Goal: Task Accomplishment & Management: Complete application form

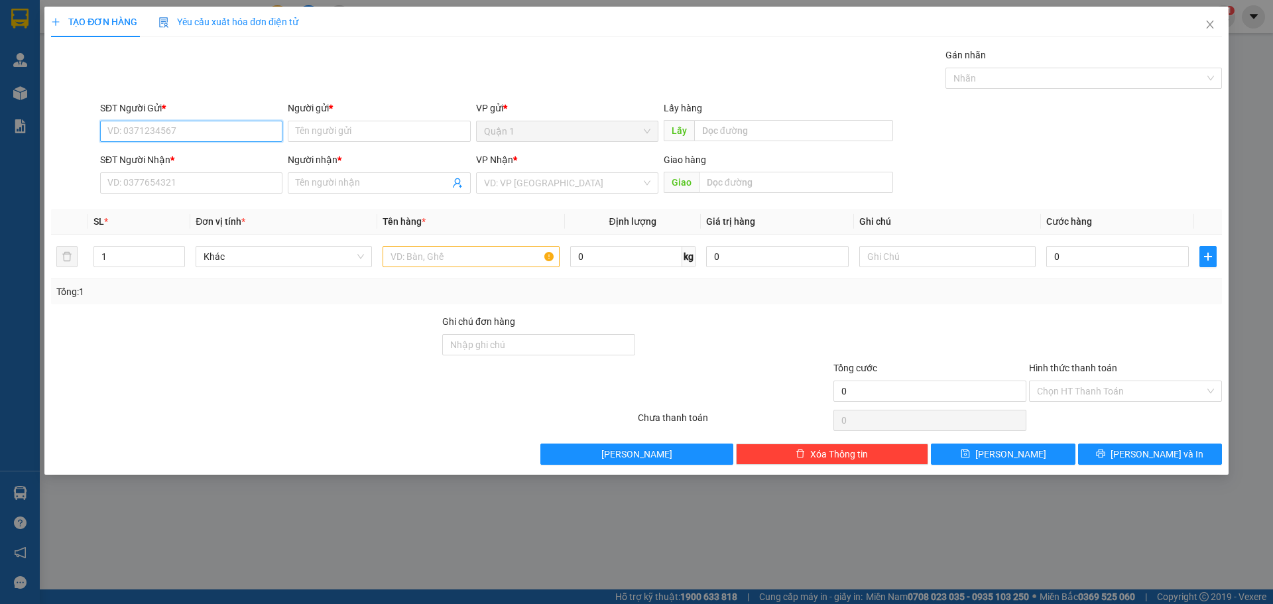
click at [214, 121] on input "SĐT Người Gửi *" at bounding box center [191, 131] width 182 height 21
click at [106, 123] on input "SĐT Người Gửi *" at bounding box center [191, 131] width 182 height 21
click at [156, 139] on input "SĐT Người Gửi *" at bounding box center [191, 131] width 182 height 21
click at [155, 140] on input "SĐT Người Gửi *" at bounding box center [191, 131] width 182 height 21
click at [174, 129] on input "0985559919" at bounding box center [191, 131] width 182 height 21
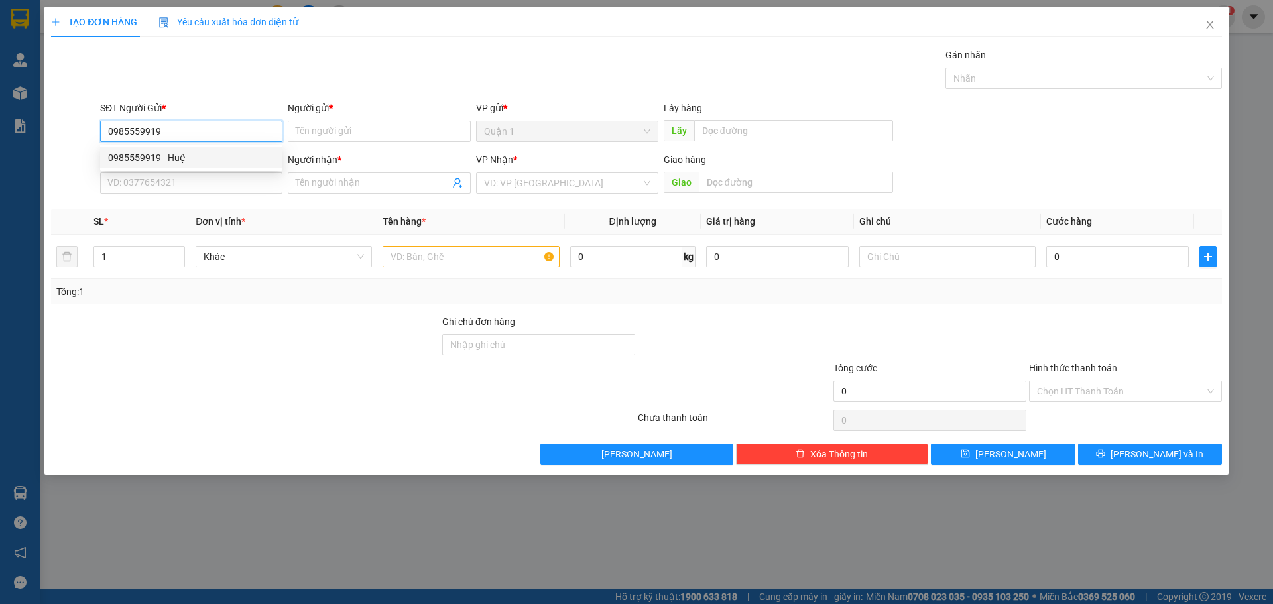
click at [174, 129] on input "0985559919" at bounding box center [191, 131] width 182 height 21
type input "0985559919"
click at [1212, 15] on span "Close" at bounding box center [1209, 25] width 37 height 37
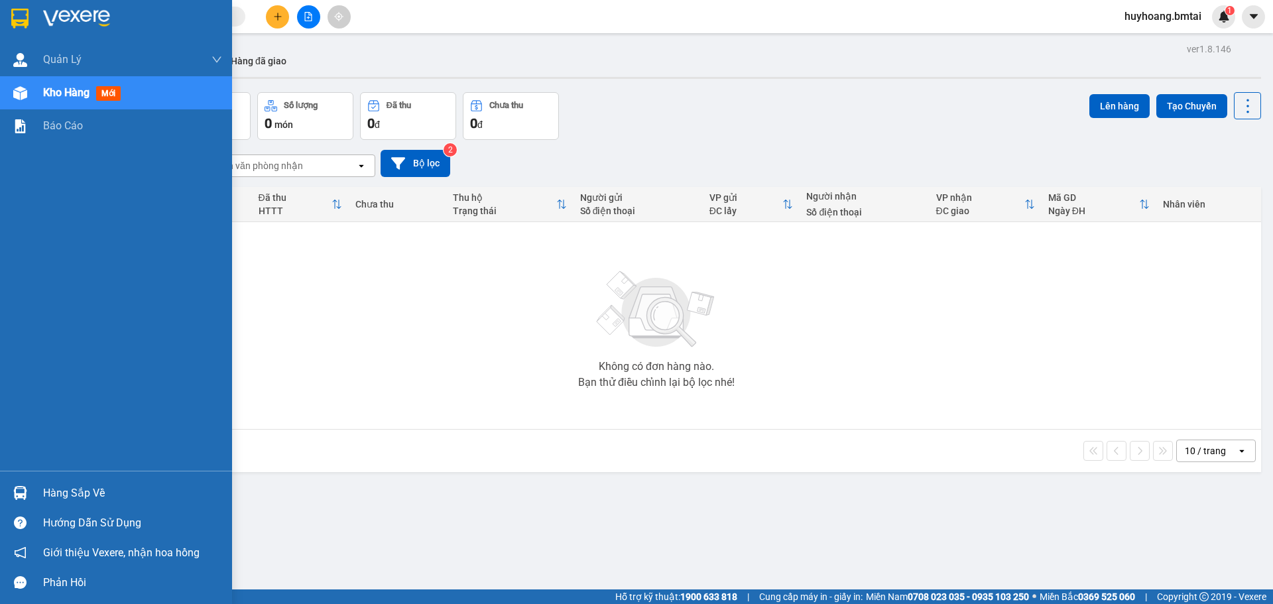
click at [228, 11] on div at bounding box center [116, 21] width 232 height 43
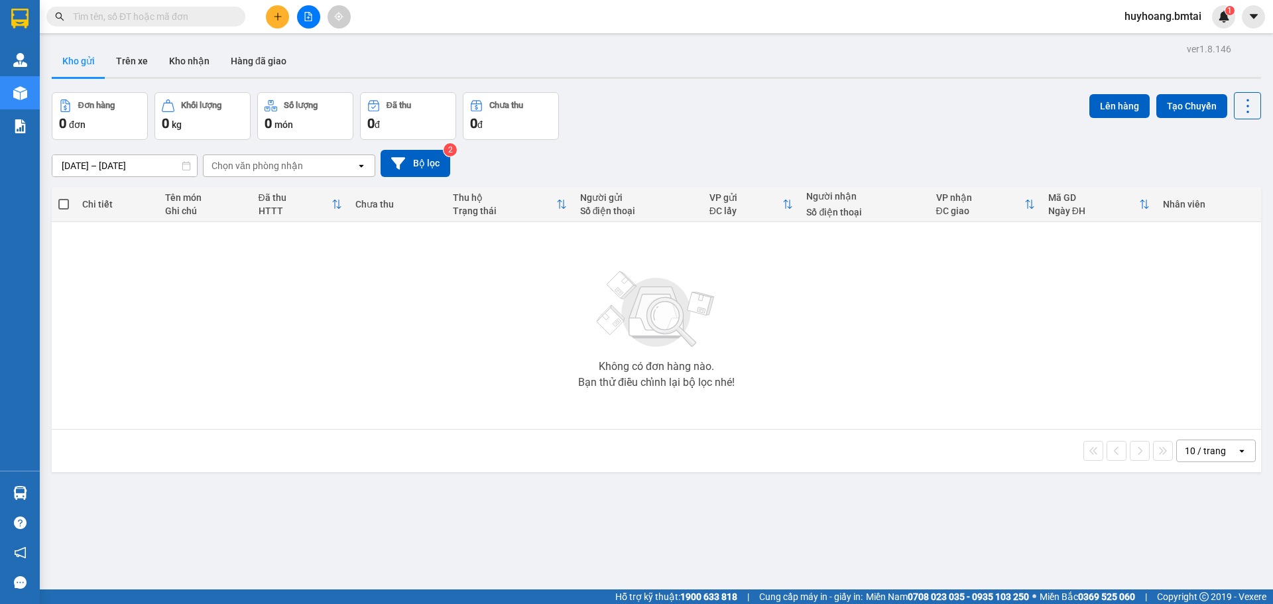
click at [205, 20] on input "text" at bounding box center [151, 16] width 156 height 15
paste input "0985559919"
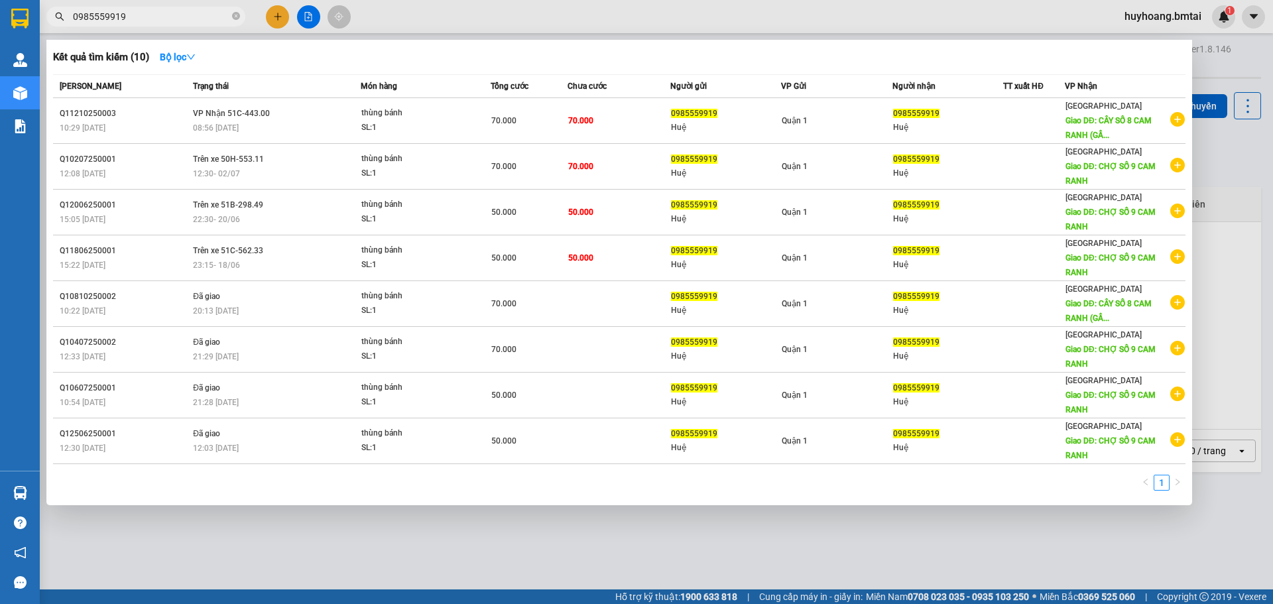
type input "0985559919"
click at [1247, 250] on div at bounding box center [636, 302] width 1273 height 604
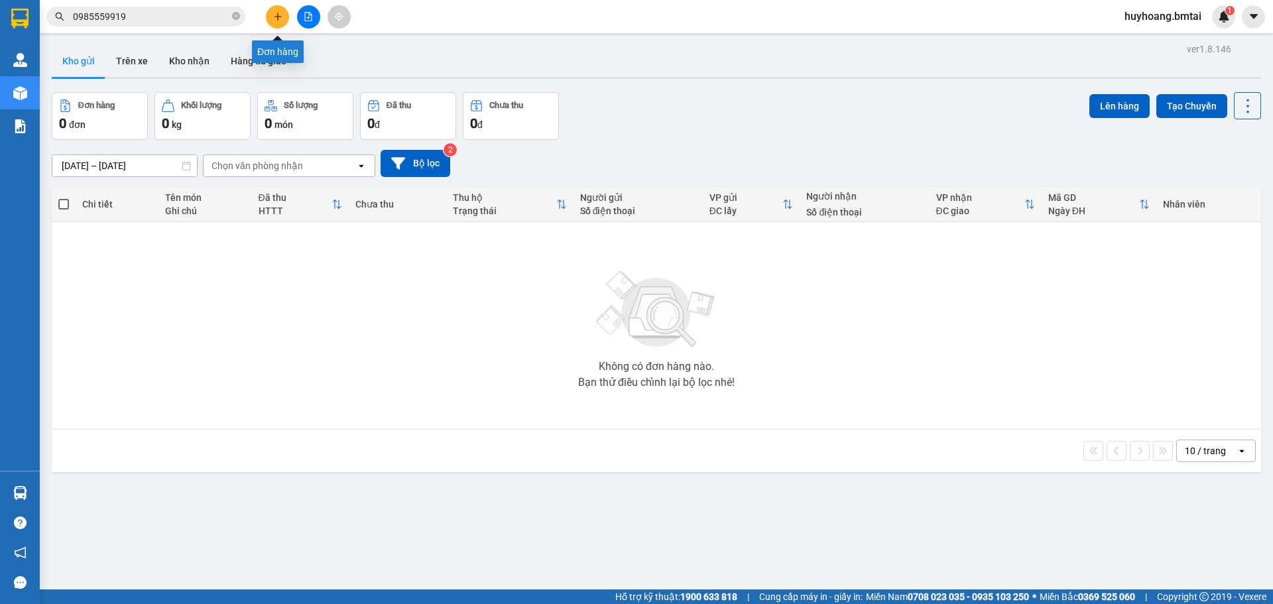
click at [288, 15] on button at bounding box center [277, 16] width 23 height 23
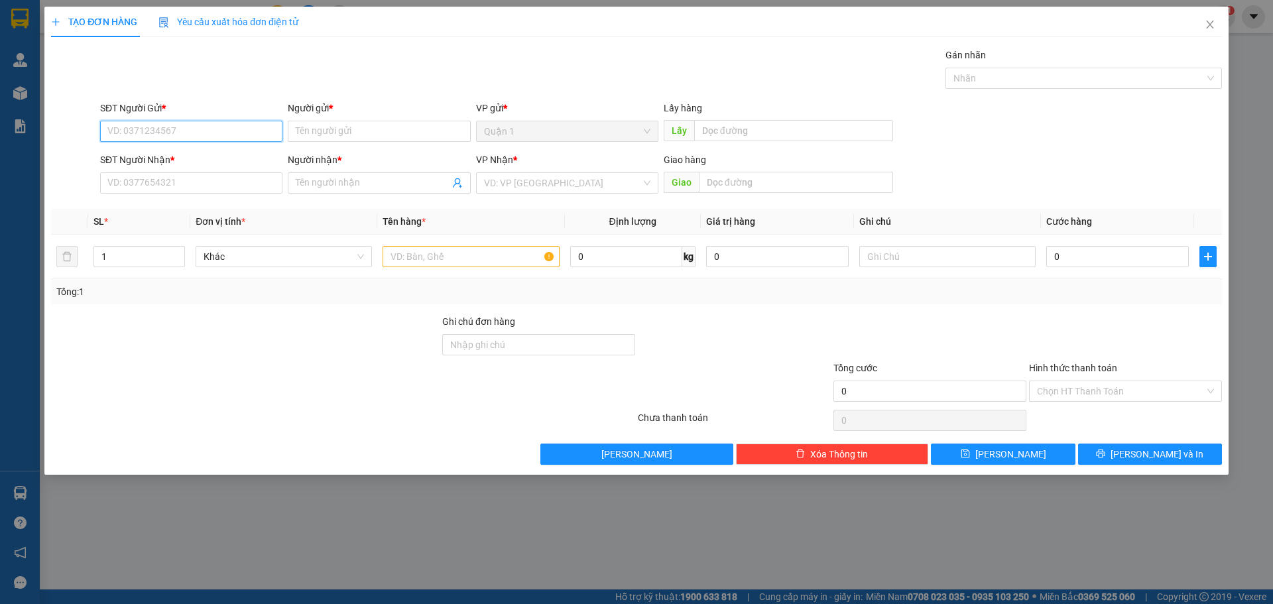
paste input "0985559919"
type input "0985559919"
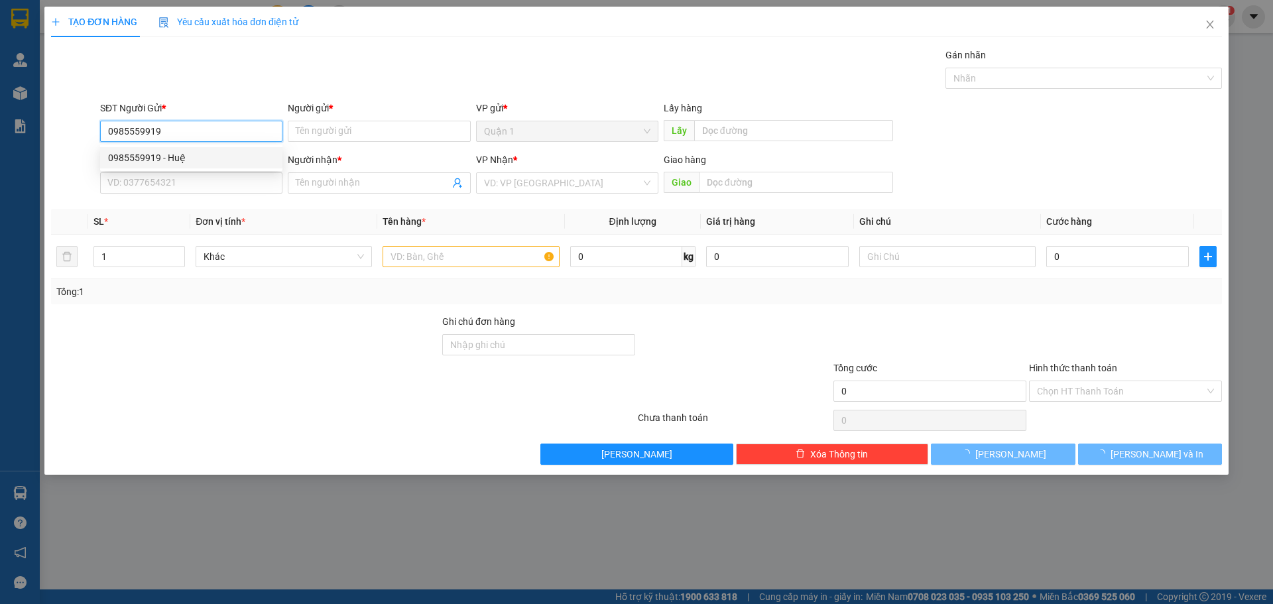
click at [233, 158] on div "0985559919 - Huệ" at bounding box center [191, 157] width 166 height 15
type input "Huệ"
type input "0985559919"
type input "Huệ"
type input "CÂY SỐ 8 CAM RANH (GẦN ỦY BAN)"
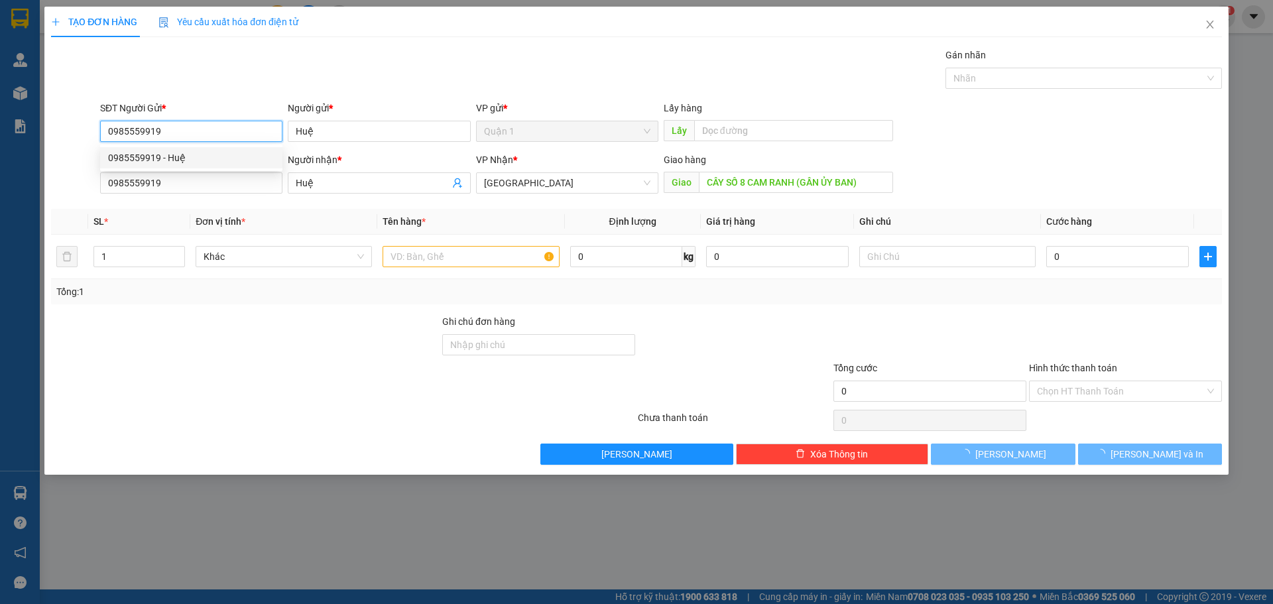
type input "70.000"
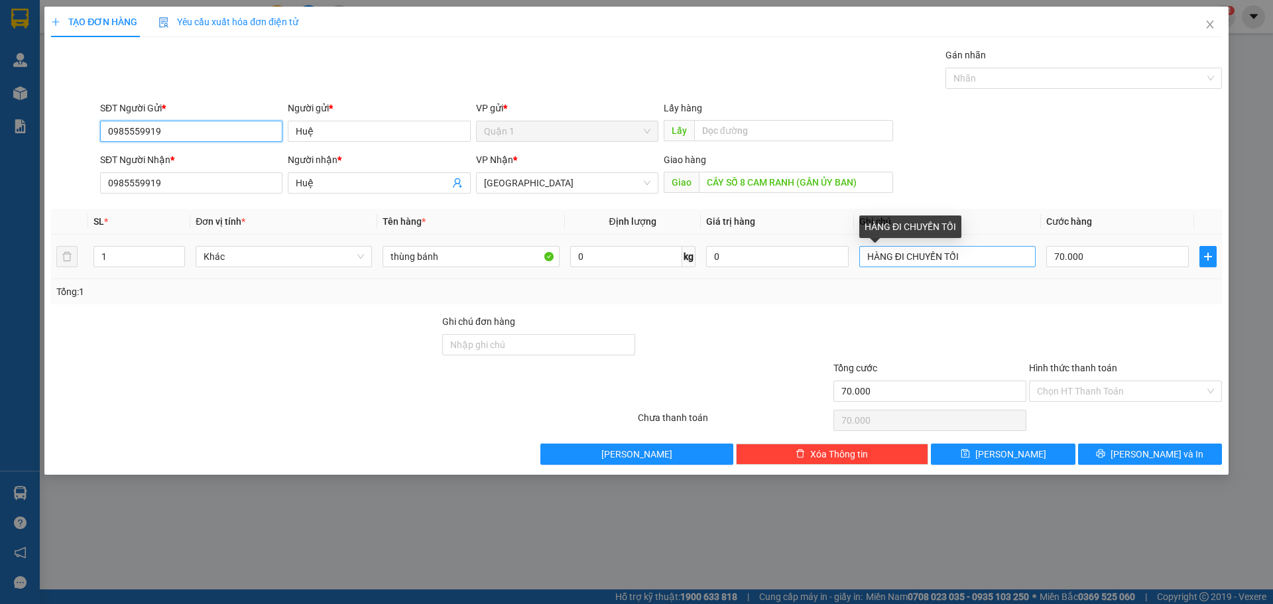
type input "0985559919"
click at [926, 253] on input "HÀNG ĐI CHUYẾN TỐI" at bounding box center [947, 256] width 176 height 21
type input "h"
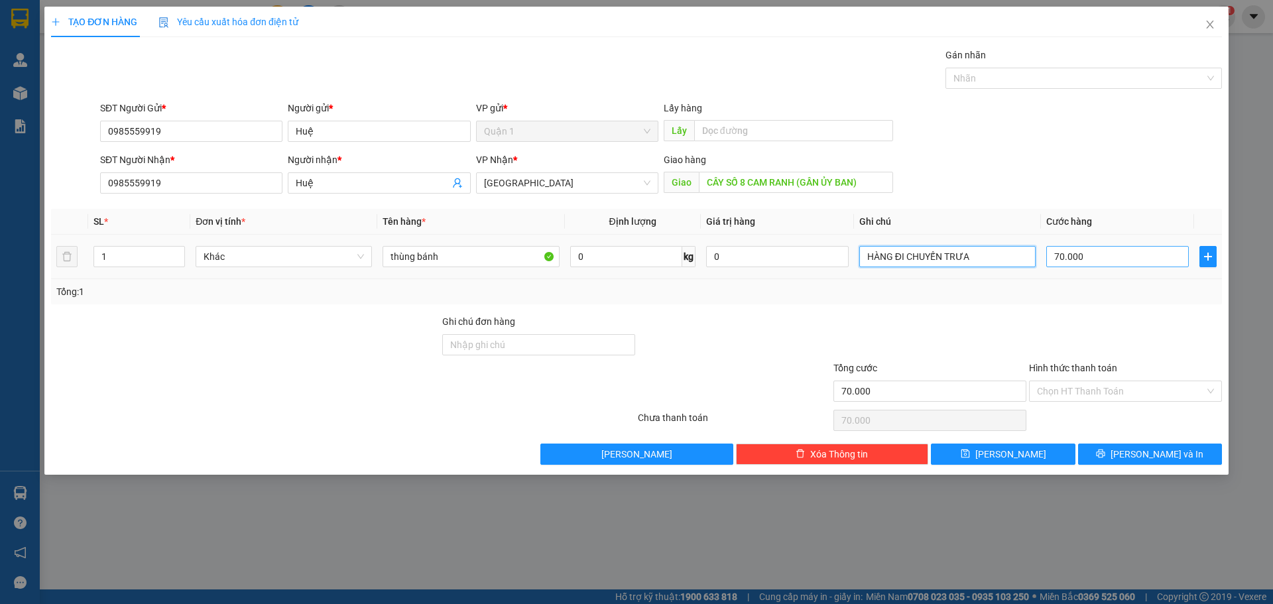
type input "HÀNG ĐI CHUYẾN TRƯA"
click at [1062, 264] on input "70.000" at bounding box center [1117, 256] width 143 height 21
type input "5"
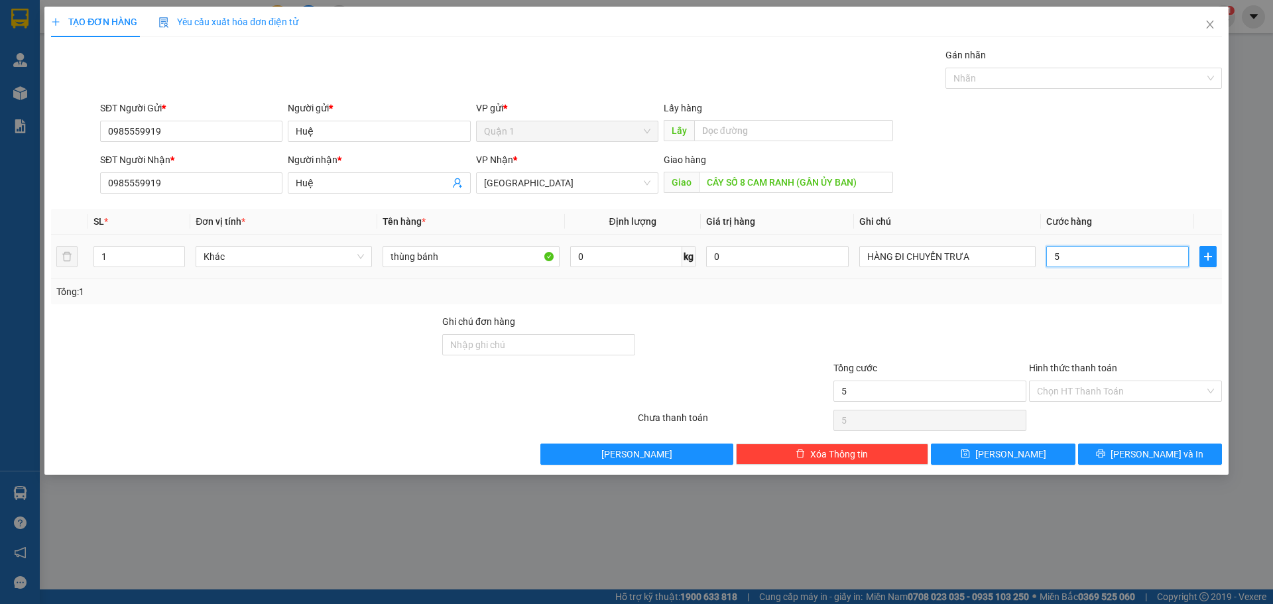
type input "50"
type input "500"
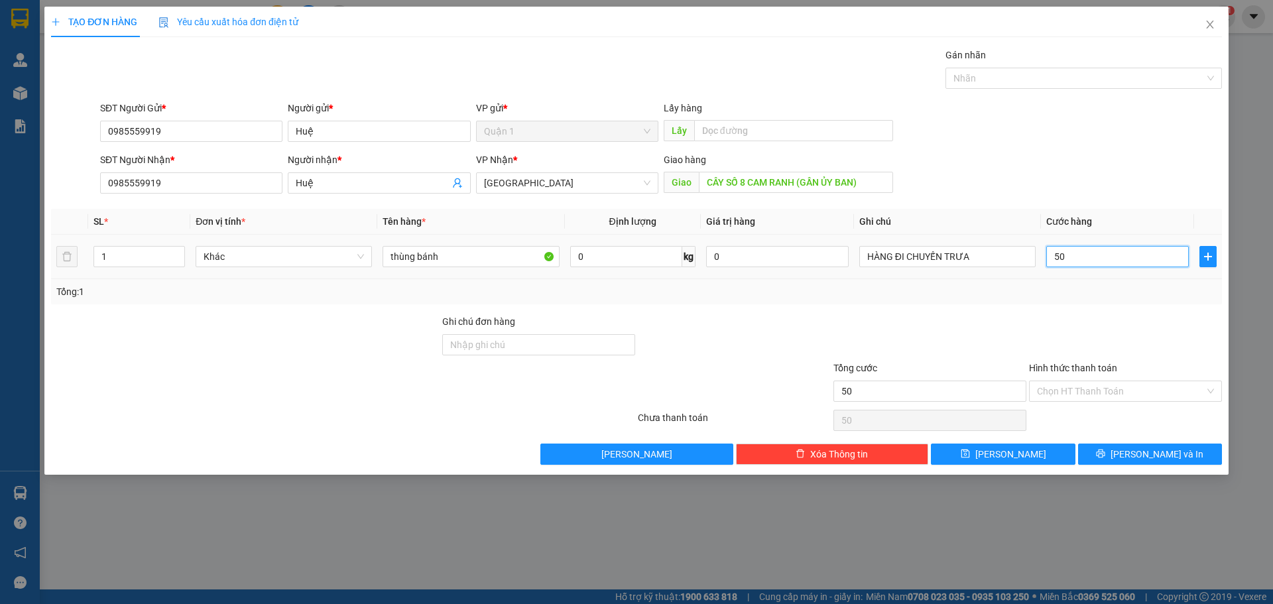
type input "500"
type input "5.000"
type input "50.000"
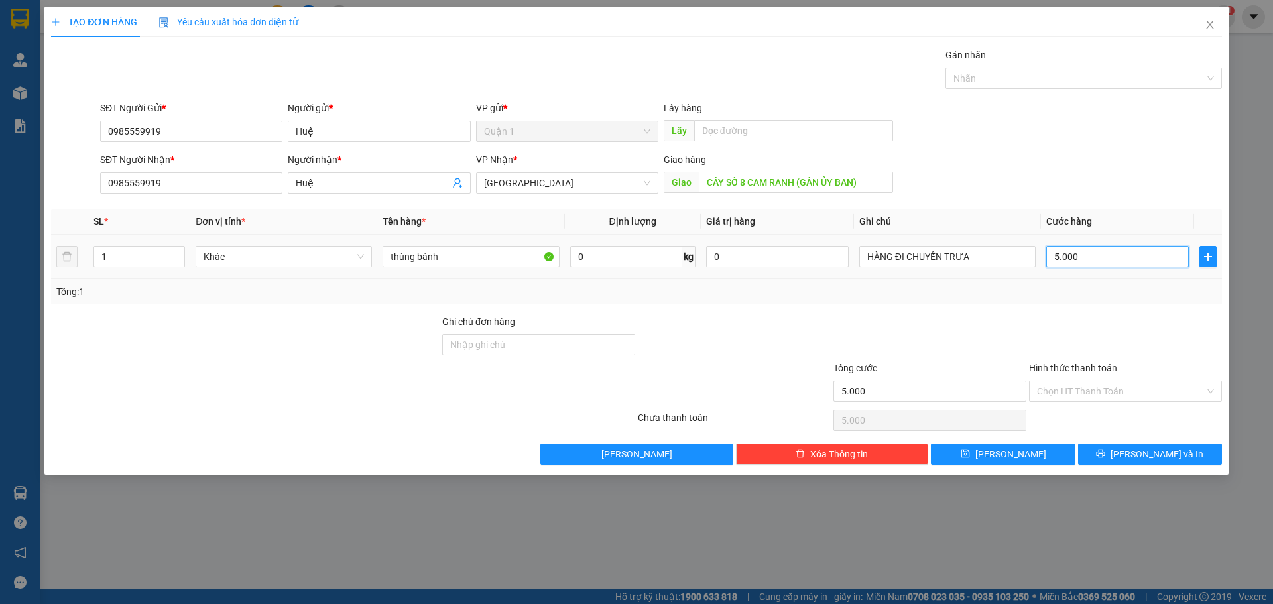
type input "50.000"
click at [1135, 451] on button "[PERSON_NAME] và In" at bounding box center [1150, 453] width 144 height 21
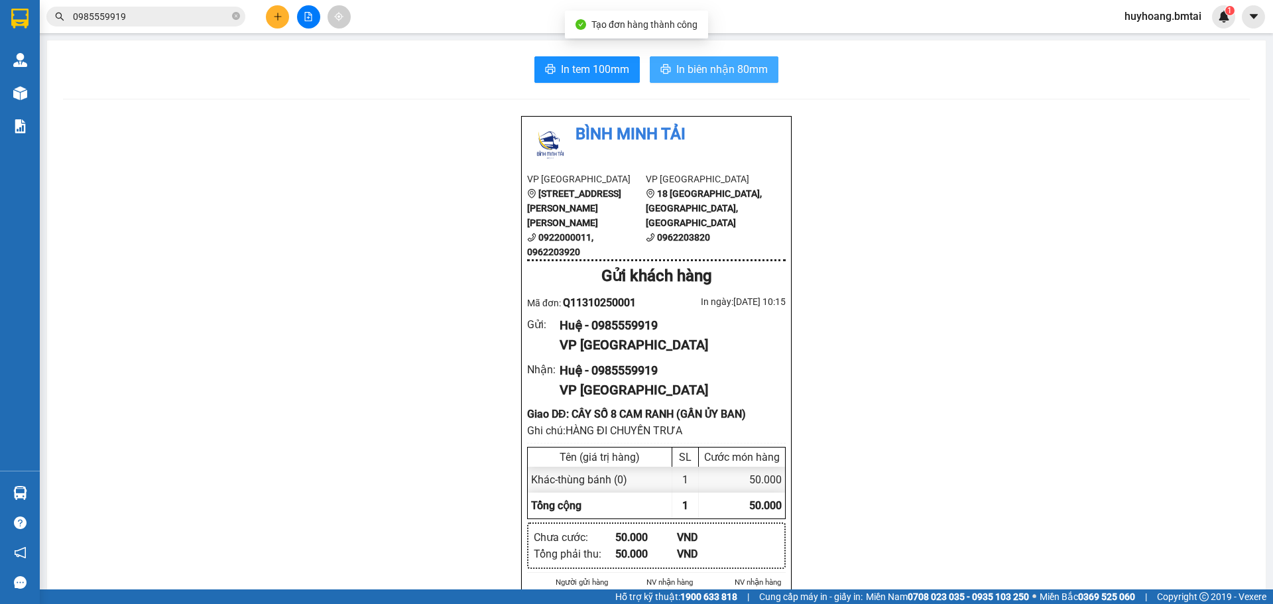
click at [663, 57] on button "In biên nhận 80mm" at bounding box center [714, 69] width 129 height 27
